Goal: Information Seeking & Learning: Learn about a topic

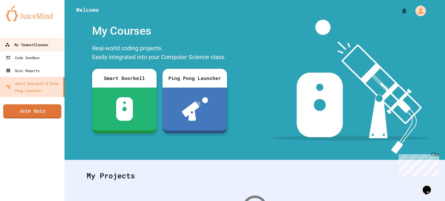
click at [35, 45] on div "My Teams/Classes" at bounding box center [26, 44] width 43 height 7
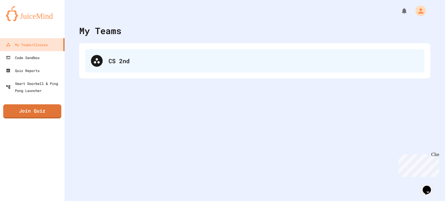
click at [151, 57] on div "CS 2nd" at bounding box center [263, 60] width 310 height 9
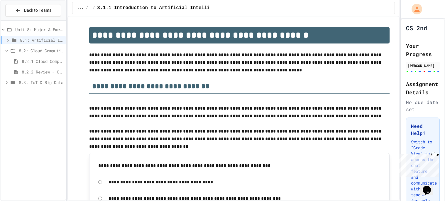
click at [47, 71] on span "8.2.2 Review - Cloud Computing" at bounding box center [43, 72] width 42 height 6
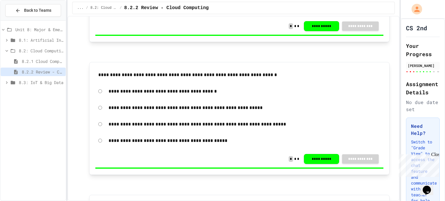
scroll to position [822, 0]
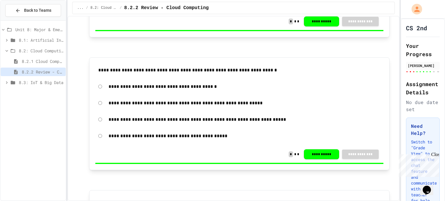
click at [435, 157] on div "Close" at bounding box center [434, 155] width 7 height 7
click at [396, 138] on div "**********" at bounding box center [233, 108] width 332 height 185
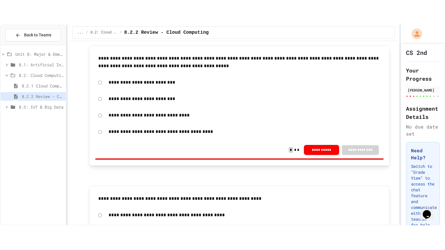
scroll to position [186, 0]
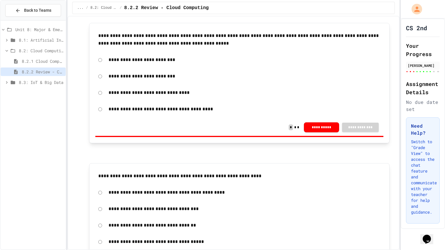
click at [43, 60] on span "8.2.1 Cloud Computing: Transforming the Digital World" at bounding box center [43, 61] width 42 height 6
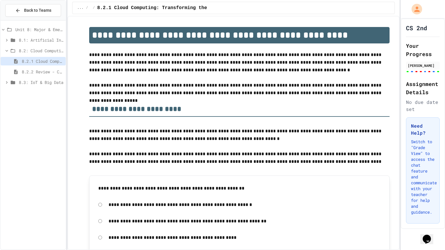
click at [57, 72] on span "8.2.2 Review - Cloud Computing" at bounding box center [43, 72] width 42 height 6
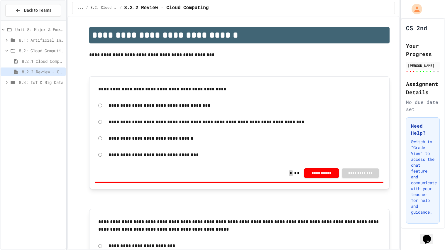
click at [153, 2] on div "... / 8.2: Cloud Computing / 8.2.2 Review - Cloud Computing" at bounding box center [233, 8] width 323 height 12
click at [19, 38] on span "8.1: Artificial Intelligence Basics" at bounding box center [41, 40] width 45 height 6
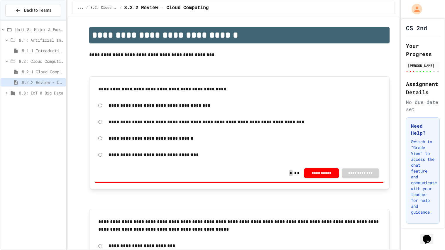
click at [19, 38] on span "8.1: Artificial Intelligence Basics" at bounding box center [41, 40] width 45 height 6
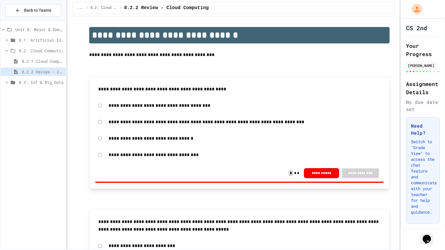
click at [19, 38] on span "8.1: Artificial Intelligence Basics" at bounding box center [41, 40] width 45 height 6
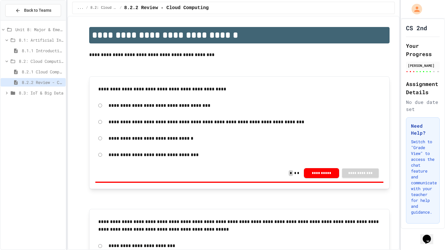
click at [24, 49] on span "8.1.1 Introduction to Artificial Intelligence" at bounding box center [43, 50] width 42 height 6
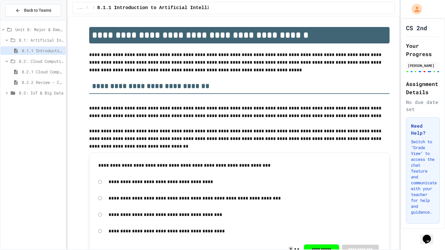
click at [29, 69] on span "8.2.1 Cloud Computing: Transforming the Digital World" at bounding box center [43, 72] width 42 height 6
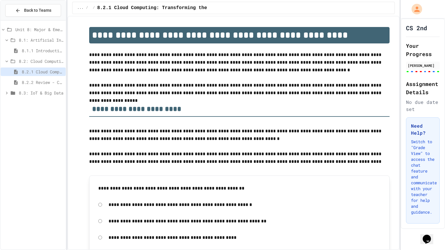
click at [56, 79] on div "8.2.2 Review - Cloud Computing" at bounding box center [33, 82] width 65 height 9
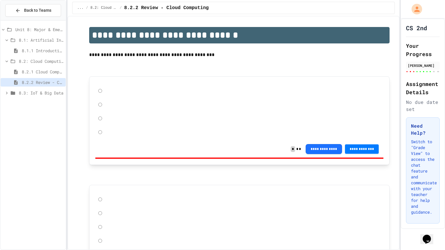
click at [10, 30] on icon at bounding box center [9, 29] width 7 height 5
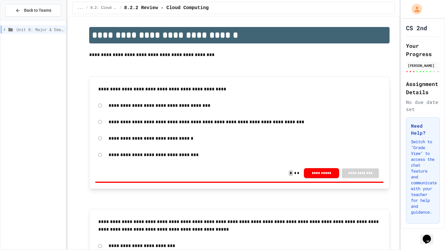
click at [10, 30] on icon at bounding box center [11, 30] width 4 height 4
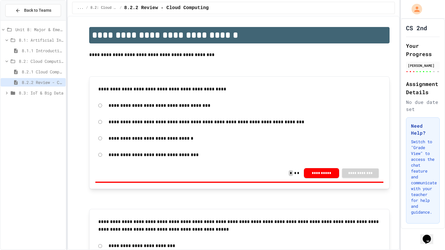
click at [12, 43] on icon at bounding box center [12, 40] width 7 height 5
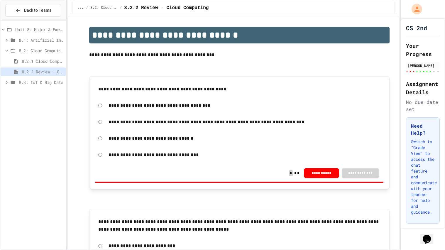
click at [11, 49] on icon at bounding box center [13, 51] width 4 height 4
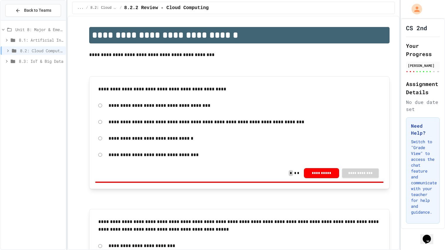
click at [11, 28] on icon at bounding box center [9, 30] width 4 height 4
click at [11, 28] on icon at bounding box center [11, 30] width 4 height 4
click at [11, 28] on icon at bounding box center [9, 30] width 4 height 4
click at [11, 28] on icon at bounding box center [11, 30] width 4 height 4
click at [11, 28] on icon at bounding box center [9, 30] width 4 height 4
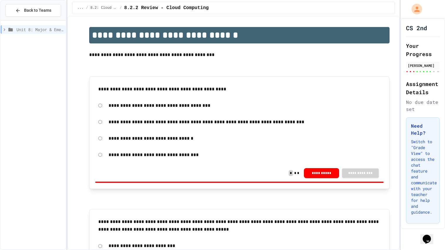
click at [11, 28] on icon at bounding box center [11, 30] width 4 height 4
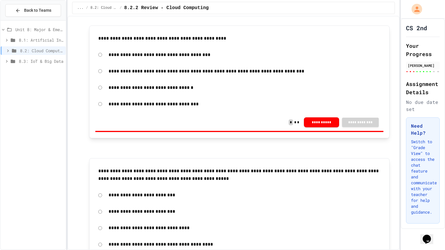
scroll to position [72, 0]
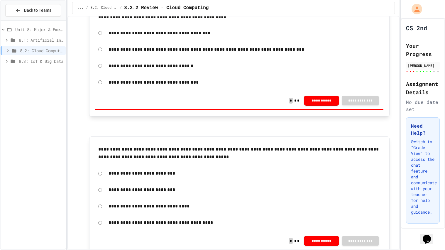
click at [400, 61] on div at bounding box center [399, 125] width 1 height 250
click at [398, 60] on div "**********" at bounding box center [222, 125] width 445 height 250
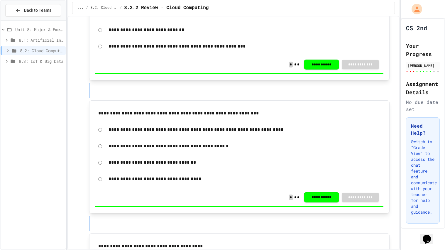
scroll to position [521, 0]
